Goal: Navigation & Orientation: Understand site structure

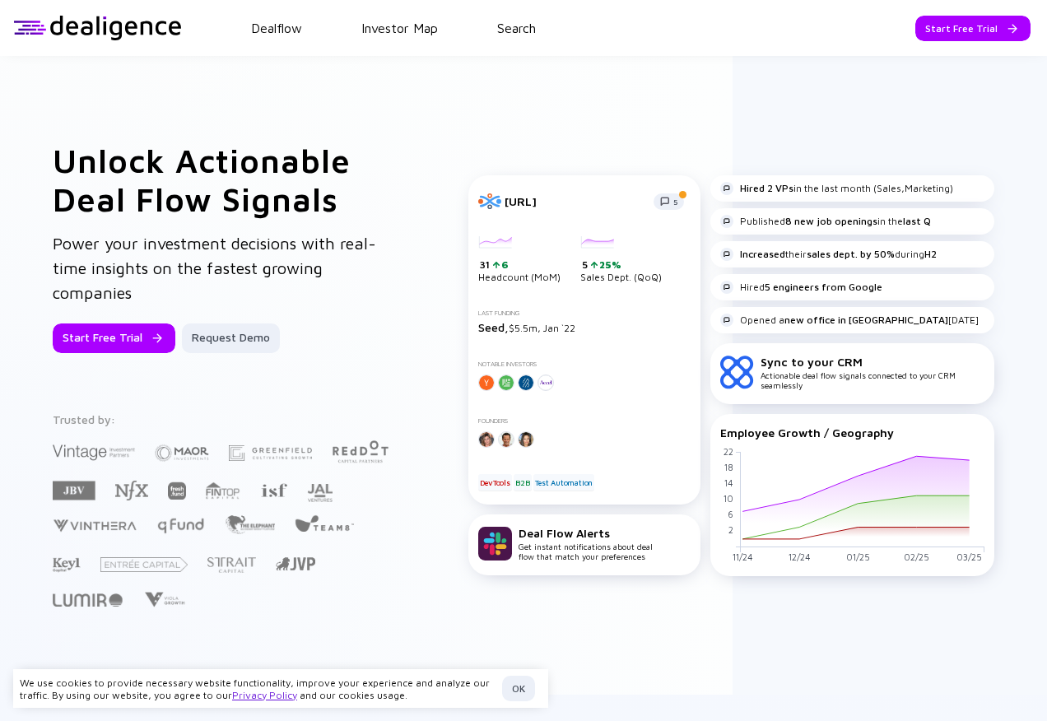
scroll to position [411, 0]
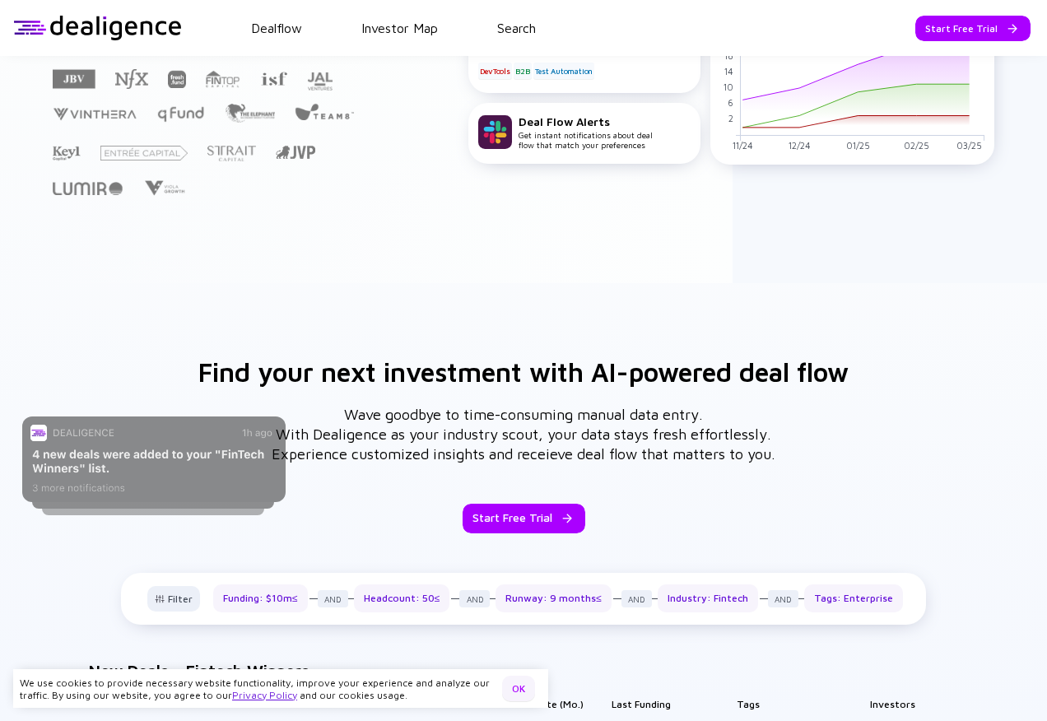
click at [524, 690] on div "OK" at bounding box center [518, 689] width 33 height 26
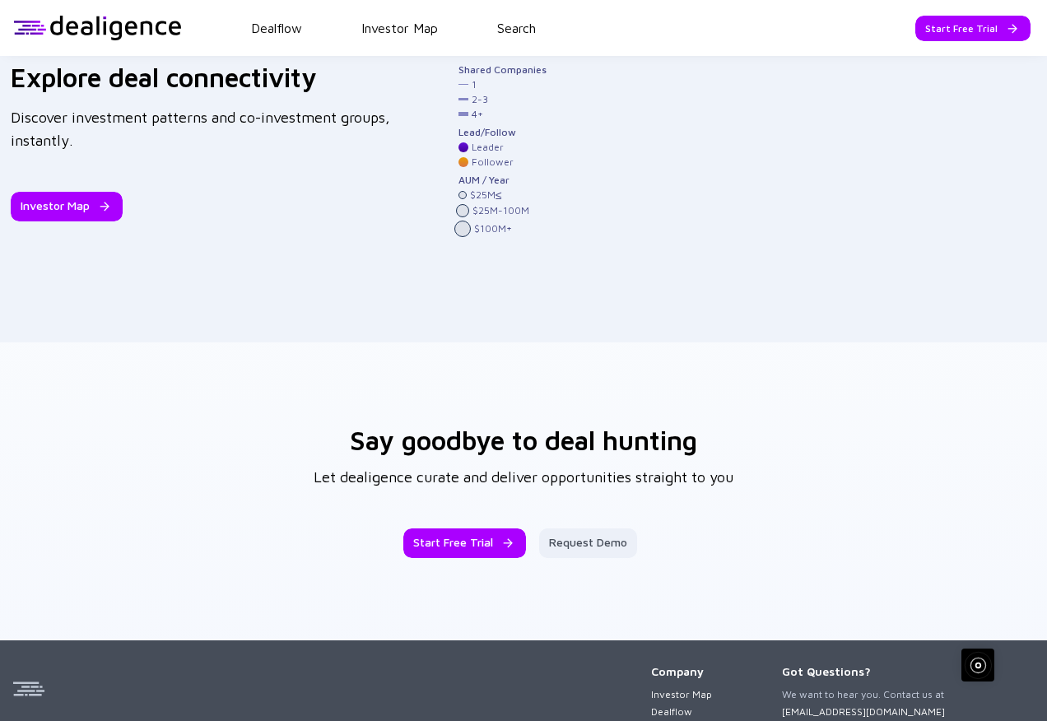
scroll to position [2599, 0]
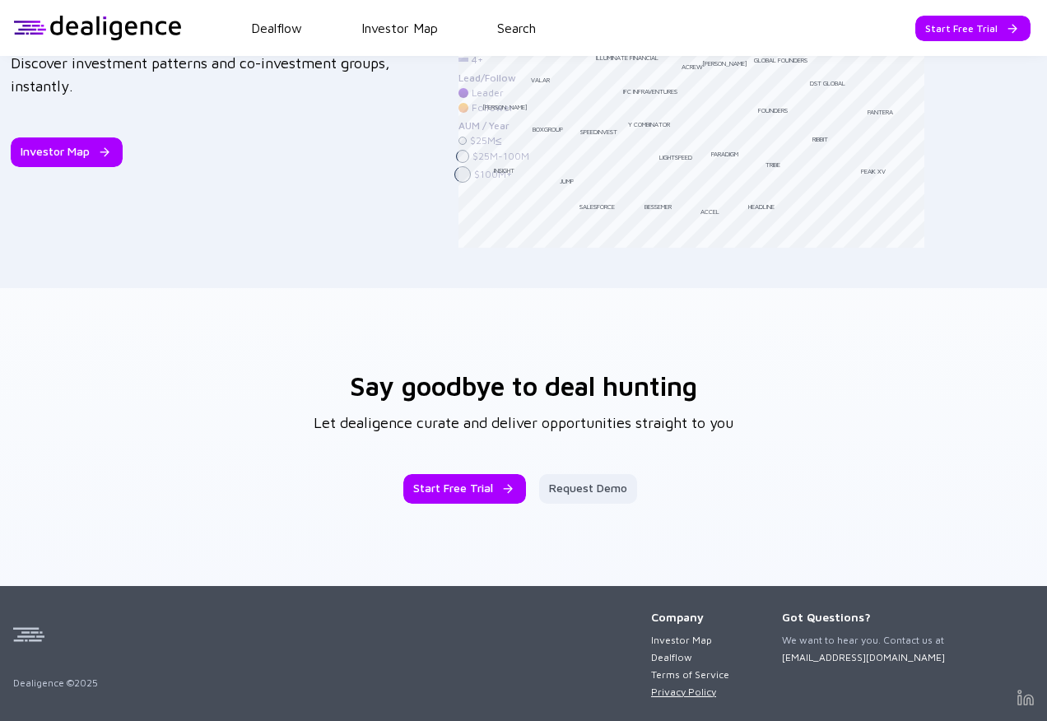
click at [673, 695] on link "Privacy Policy" at bounding box center [690, 691] width 78 height 12
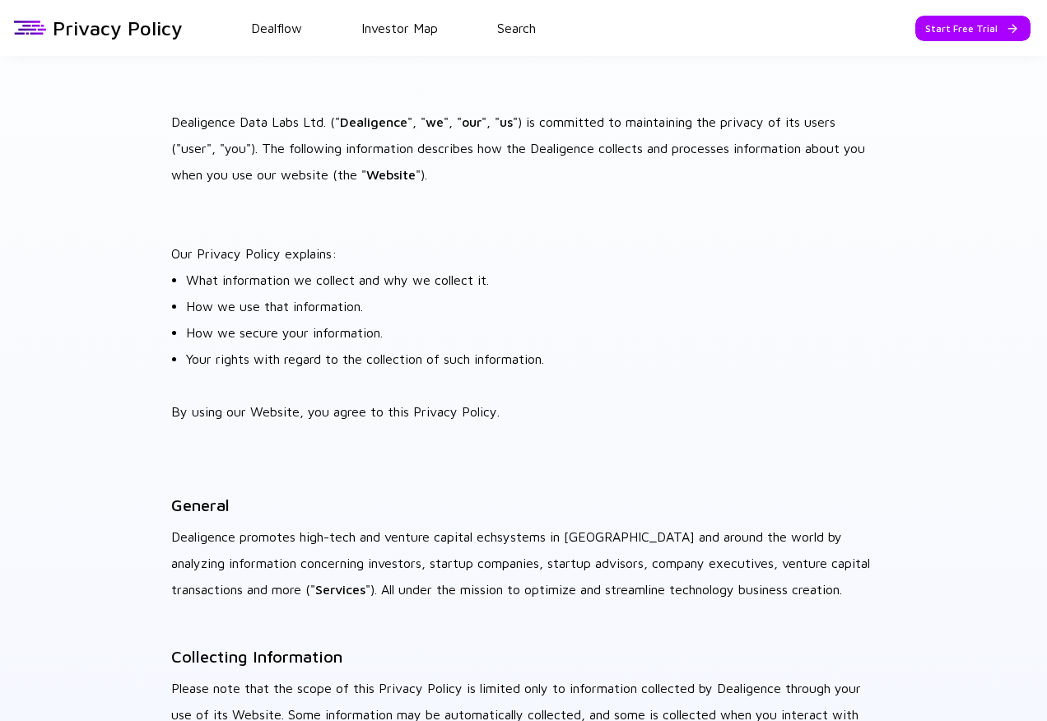
scroll to position [5145, 0]
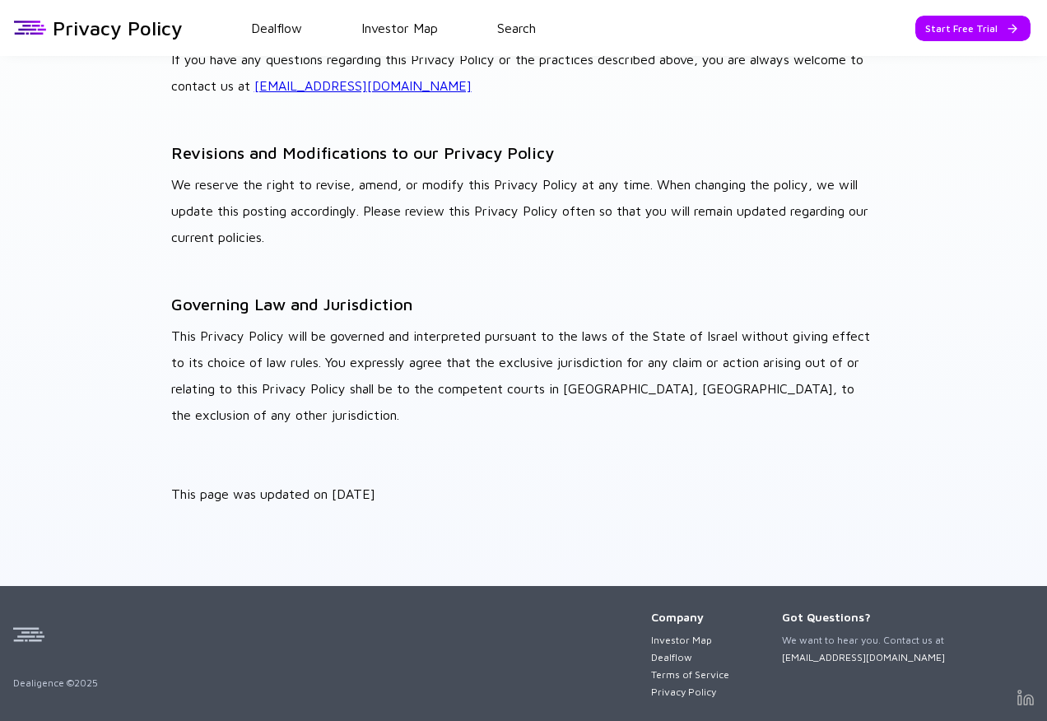
click at [694, 618] on div "Company" at bounding box center [690, 617] width 78 height 14
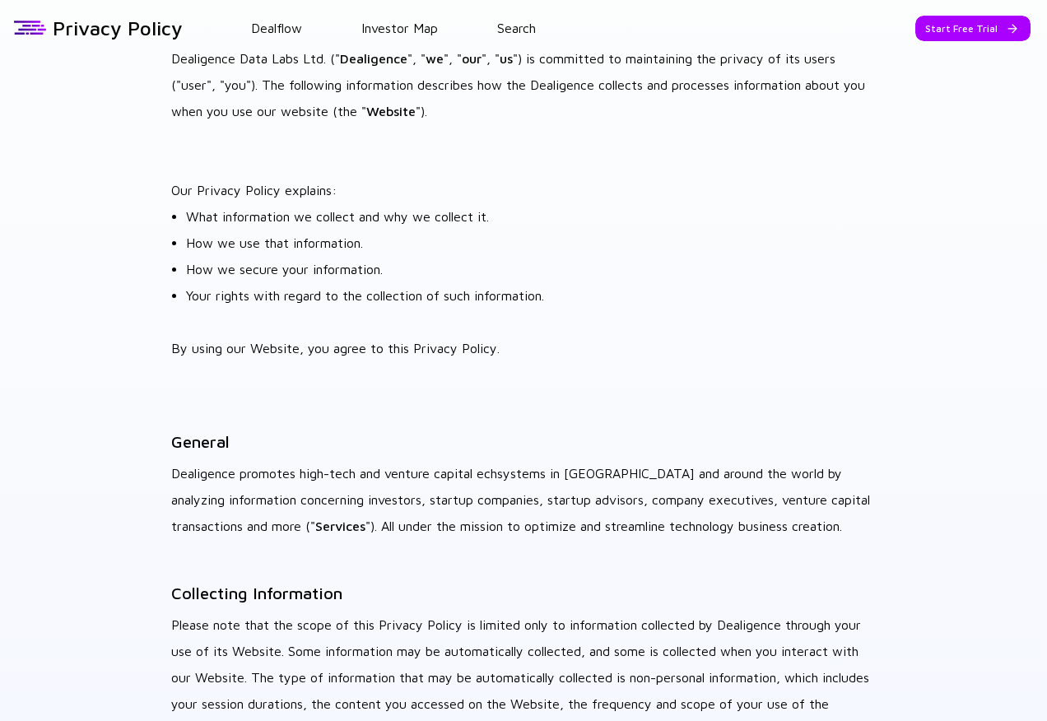
scroll to position [0, 0]
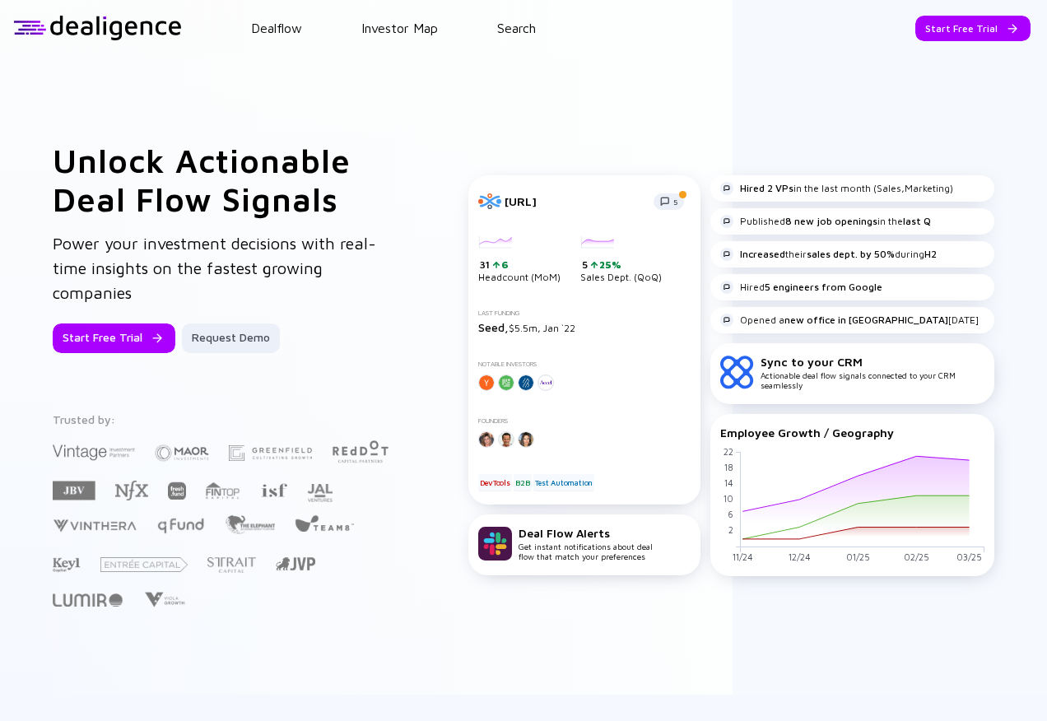
click at [353, 170] on h1 "Unlock Actionable Deal Flow Signals" at bounding box center [228, 179] width 351 height 77
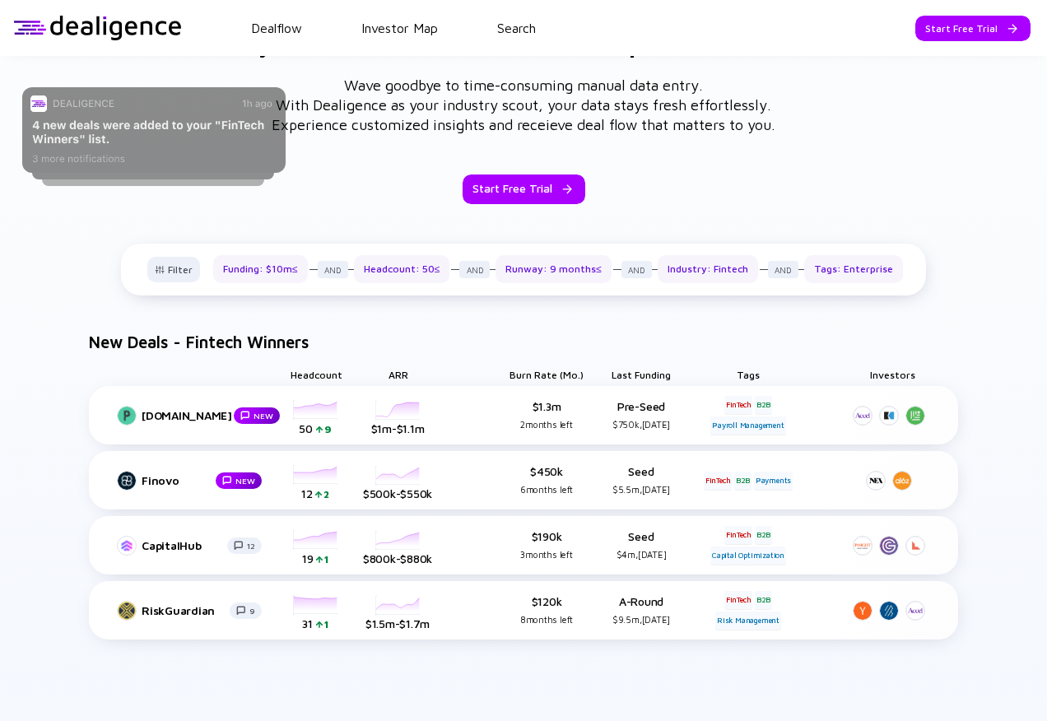
scroll to position [329, 0]
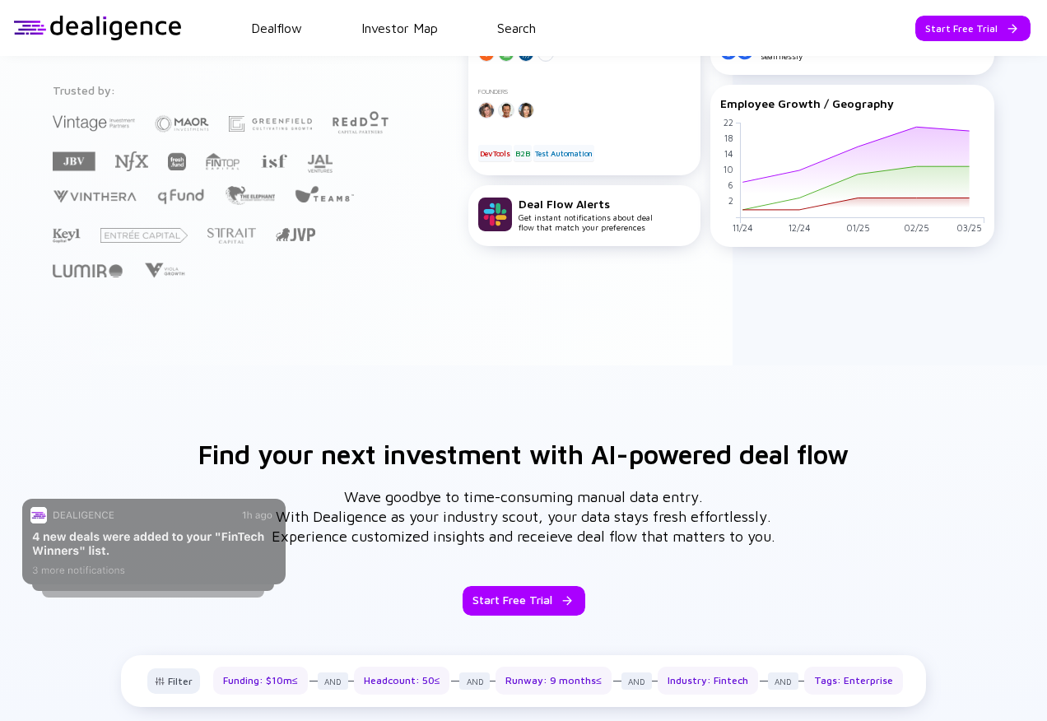
click at [94, 32] on div at bounding box center [97, 28] width 169 height 25
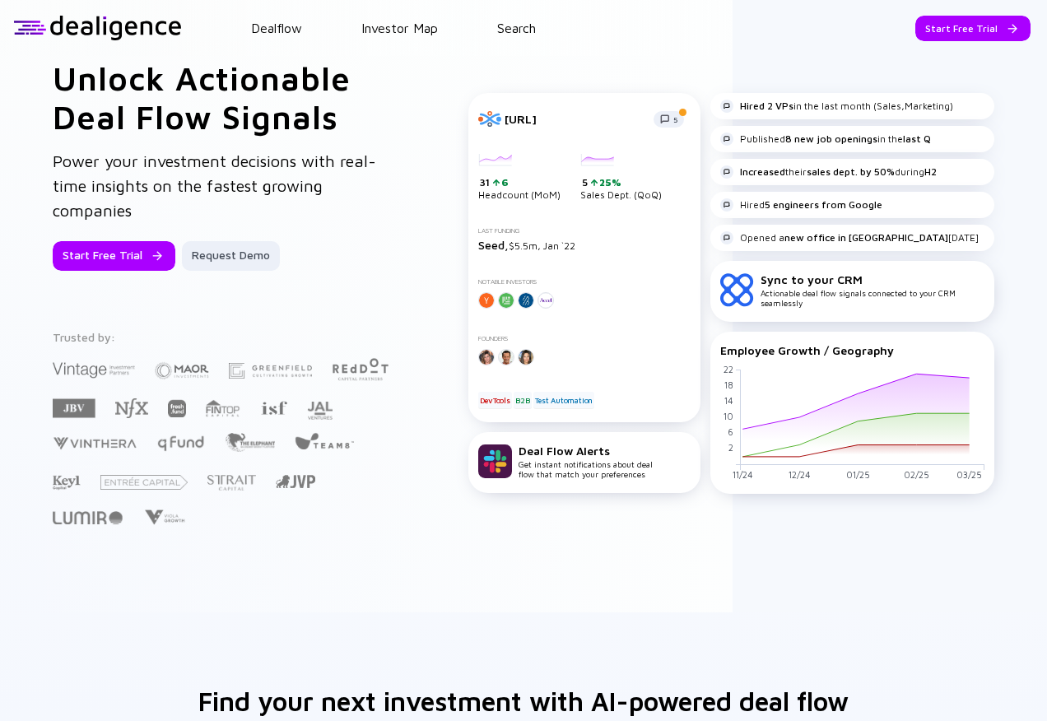
scroll to position [0, 0]
